Goal: Task Accomplishment & Management: Manage account settings

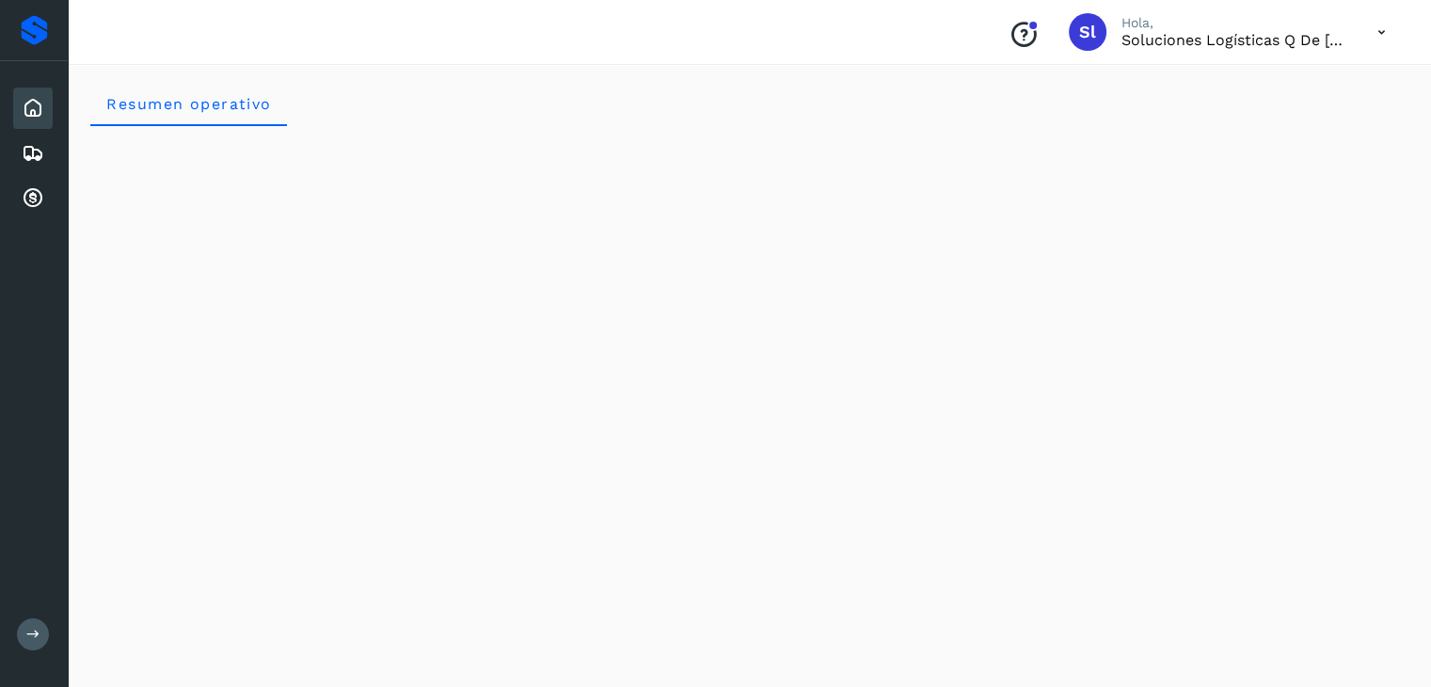
click at [24, 103] on icon at bounding box center [33, 108] width 23 height 23
click at [32, 154] on icon at bounding box center [33, 153] width 23 height 23
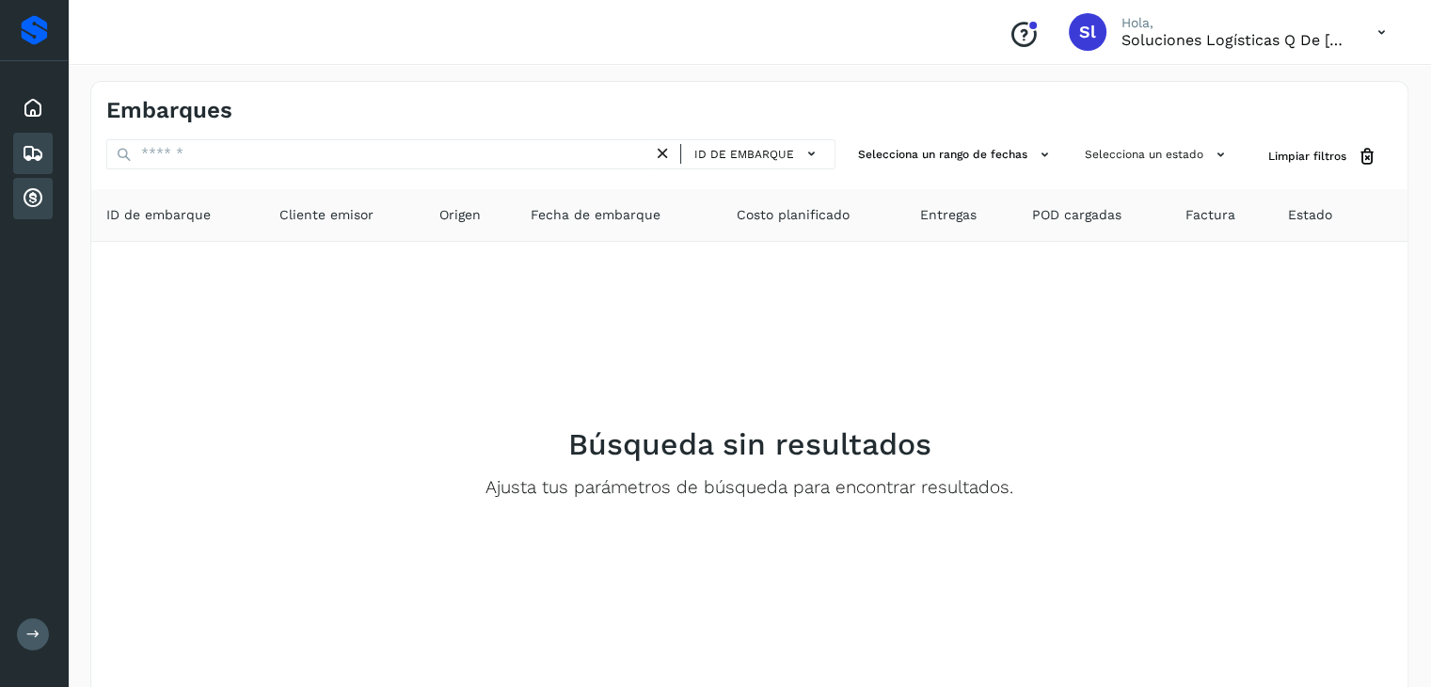
click at [30, 200] on icon at bounding box center [33, 198] width 23 height 23
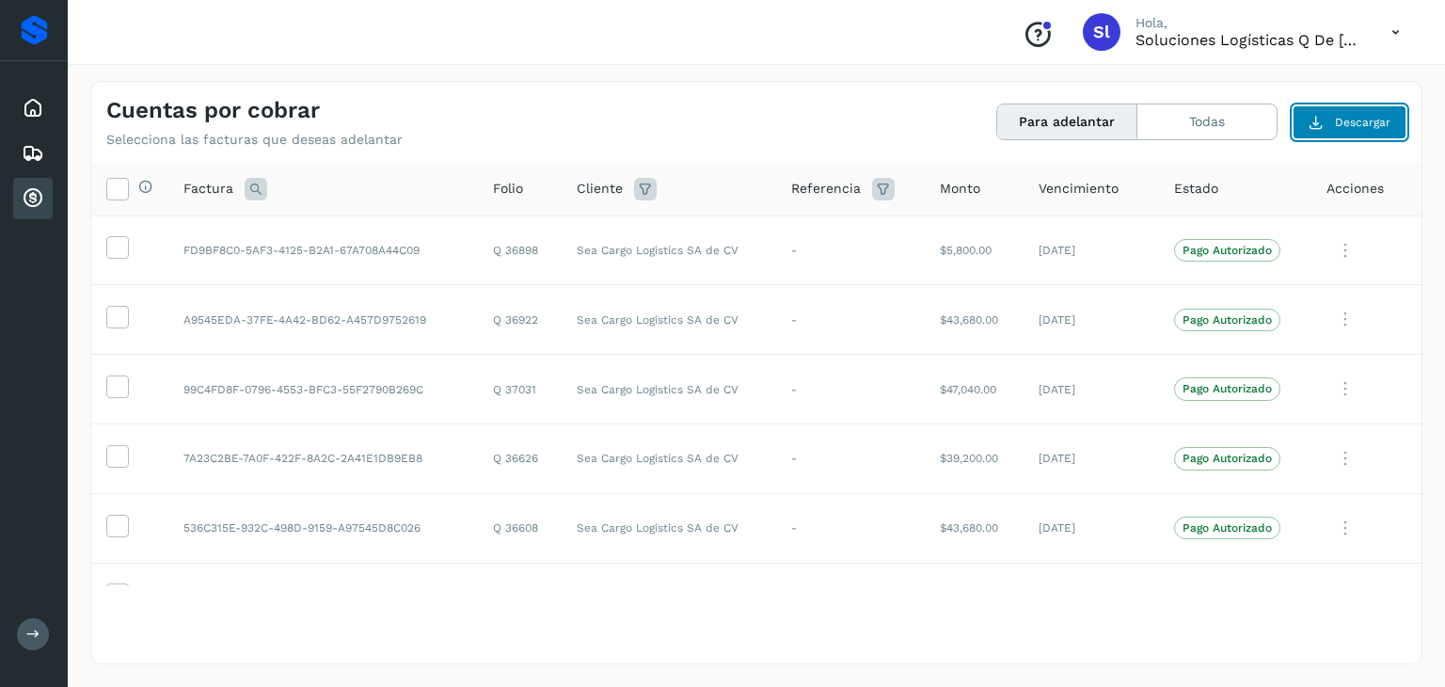
click at [1354, 124] on span "Descargar" at bounding box center [1363, 122] width 56 height 17
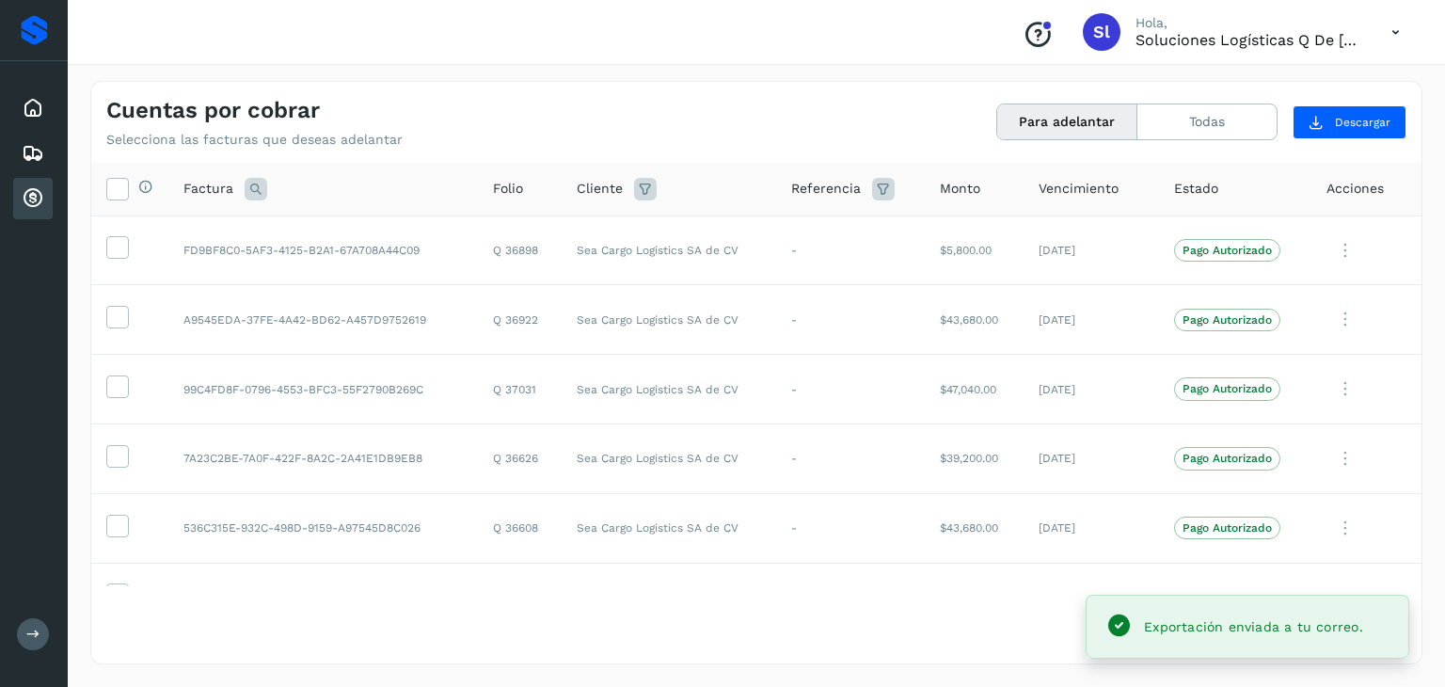
click at [1325, 615] on div "Exportación enviada a tu correo." at bounding box center [1253, 626] width 219 height 23
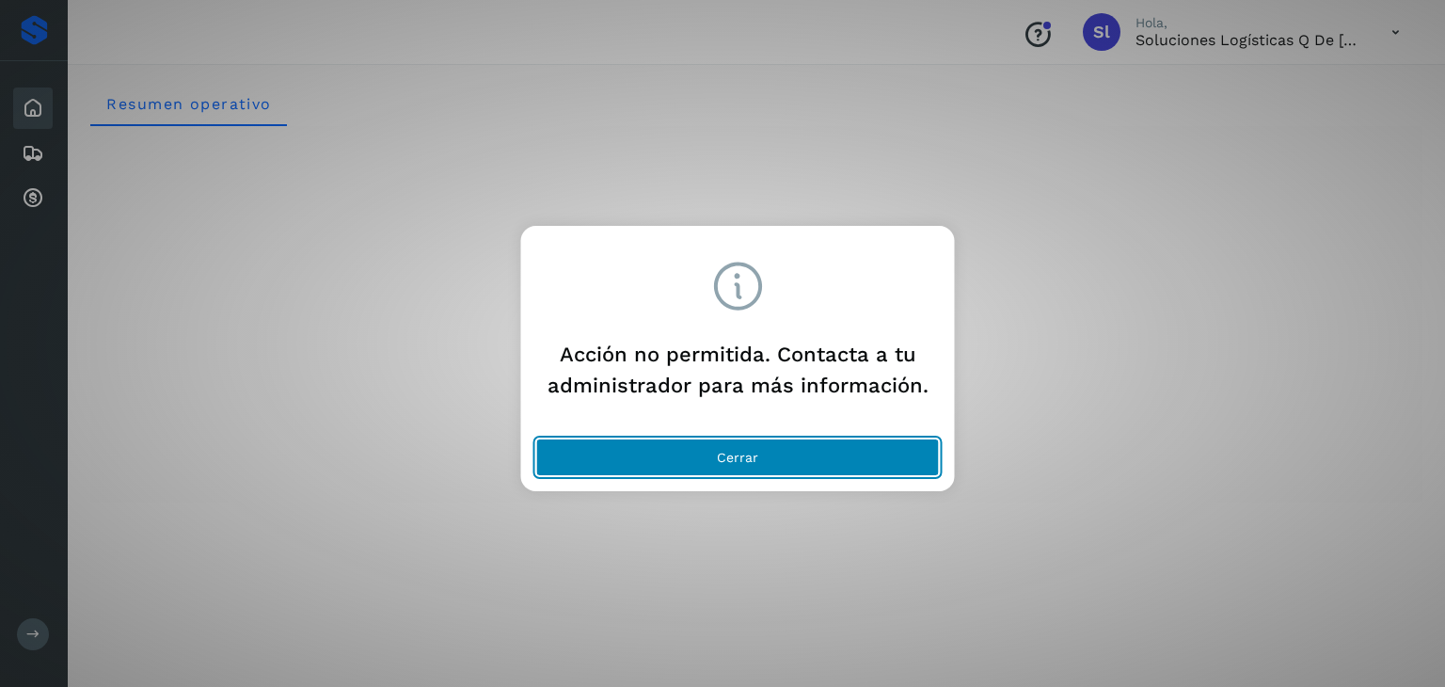
click at [712, 459] on button "Cerrar" at bounding box center [738, 458] width 404 height 38
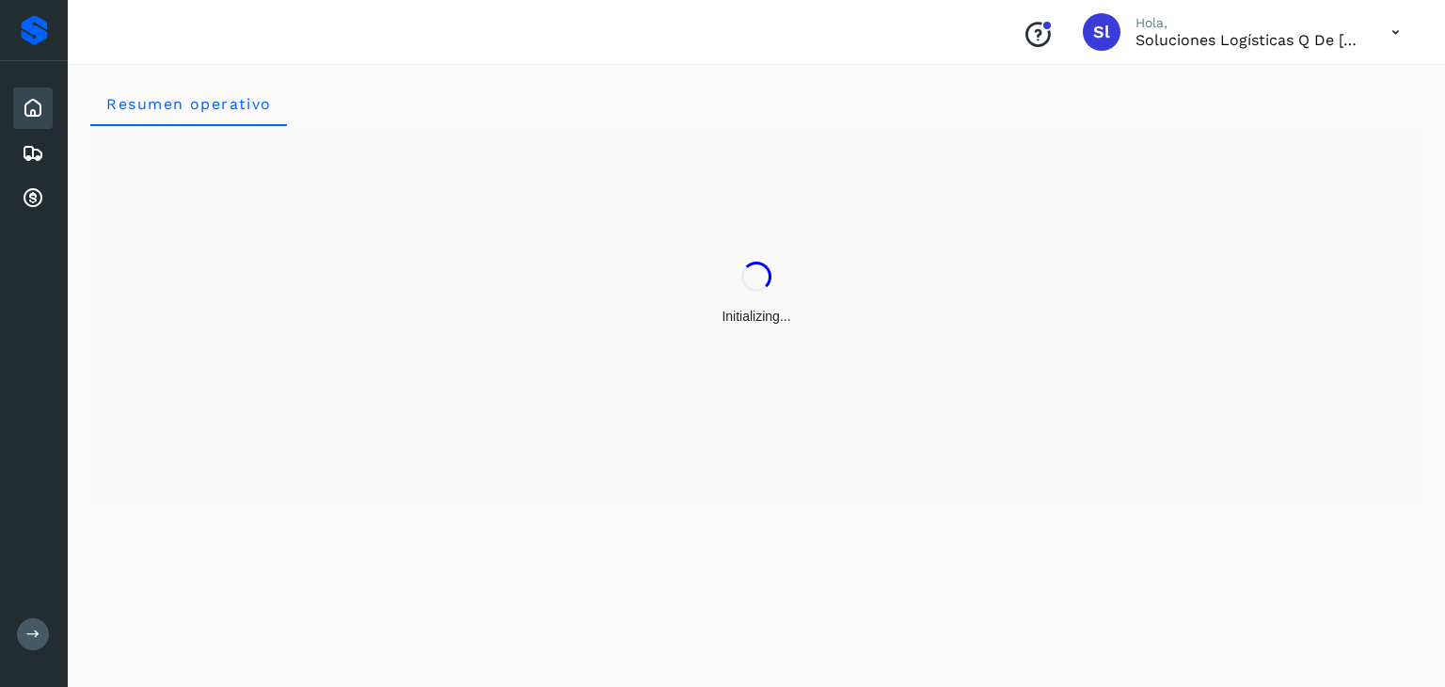
click at [1389, 27] on icon at bounding box center [1396, 32] width 39 height 39
click at [1269, 82] on div "Cerrar sesión" at bounding box center [1302, 85] width 224 height 36
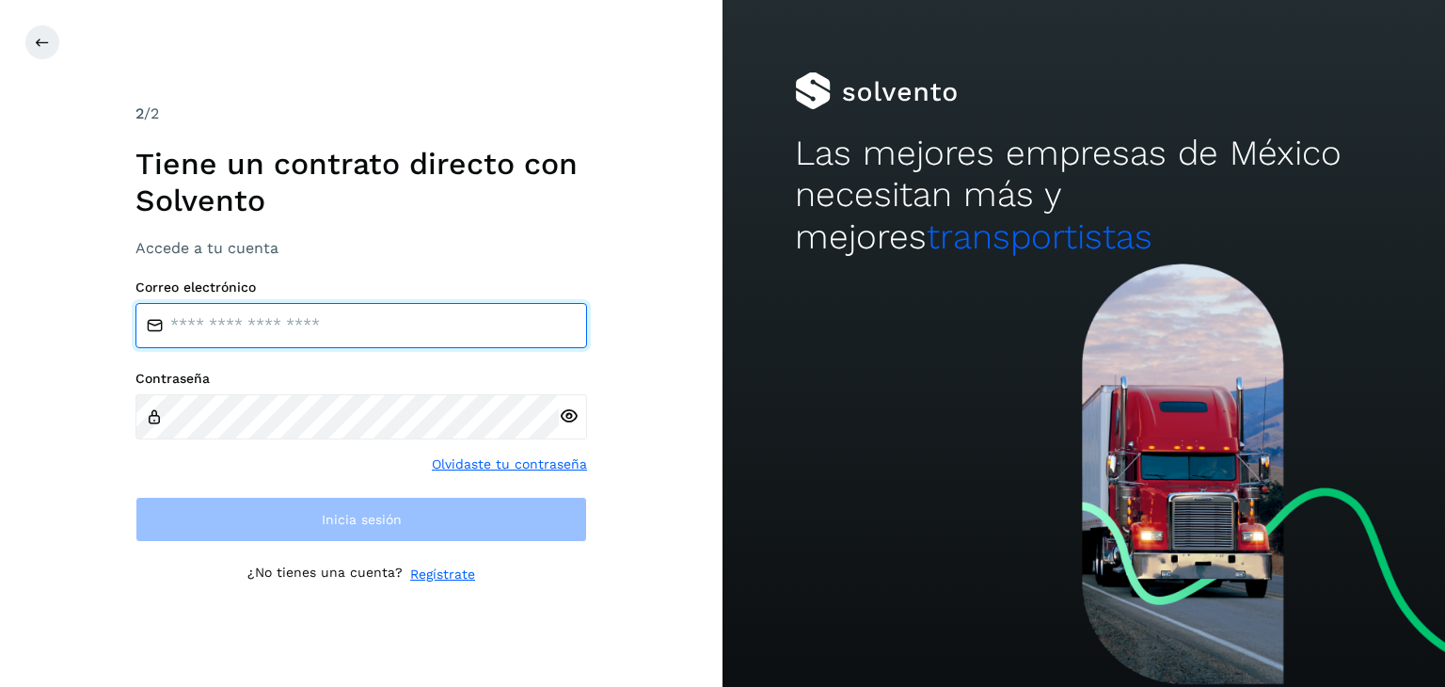
click at [398, 303] on input "email" at bounding box center [362, 325] width 452 height 45
type input "**********"
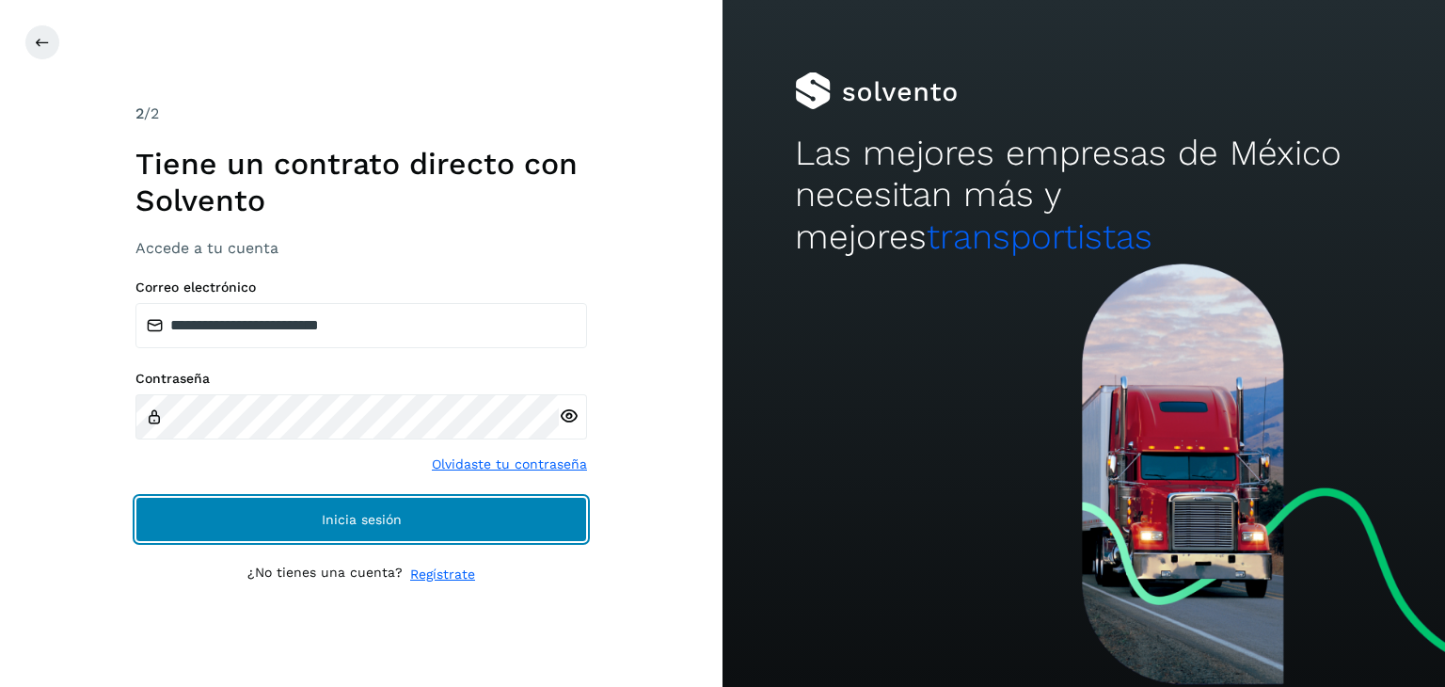
click at [488, 519] on button "Inicia sesión" at bounding box center [362, 519] width 452 height 45
